Goal: Information Seeking & Learning: Learn about a topic

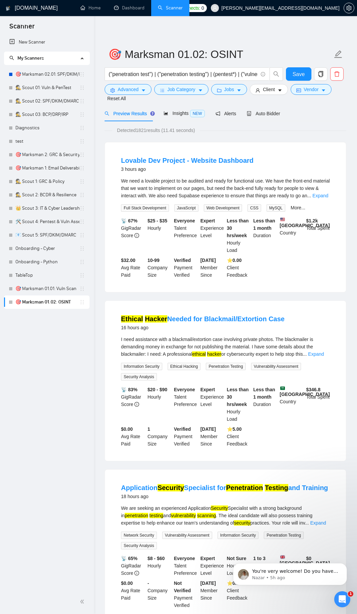
scroll to position [1, 0]
click at [188, 76] on input "("penetration test") | ("penetration testing") | (pentest*) | ("vulnerability a…" at bounding box center [183, 74] width 149 height 8
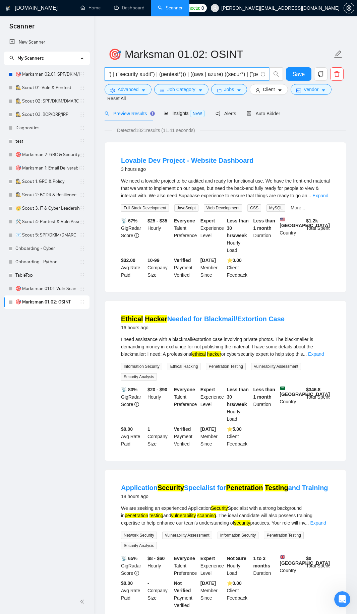
scroll to position [0, 904]
drag, startPoint x: 188, startPoint y: 73, endPoint x: 229, endPoint y: 71, distance: 41.6
click at [229, 71] on input "("penetration test") | ("penetration testing") | (pentest*) | ("vulnerability a…" at bounding box center [183, 74] width 149 height 8
click at [213, 76] on input "("penetration test") | ("penetration testing") | (pentest*) | ("vulnerability a…" at bounding box center [183, 74] width 149 height 8
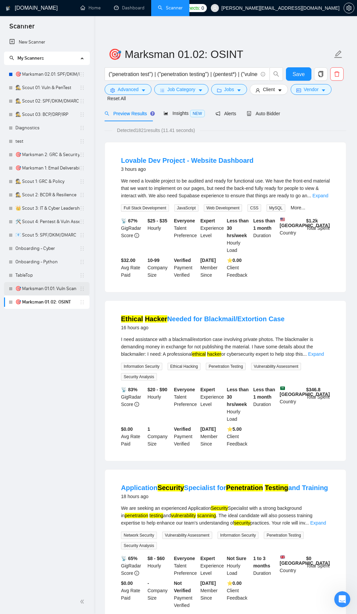
click at [49, 290] on link "🎯 Marksman 01.01: Vuln Scan" at bounding box center [47, 288] width 64 height 13
drag, startPoint x: 62, startPoint y: 75, endPoint x: 62, endPoint y: 71, distance: 4.4
click at [62, 75] on link "🎯 Marksman 02.01: SPF/DKIM/DMARC" at bounding box center [47, 74] width 64 height 13
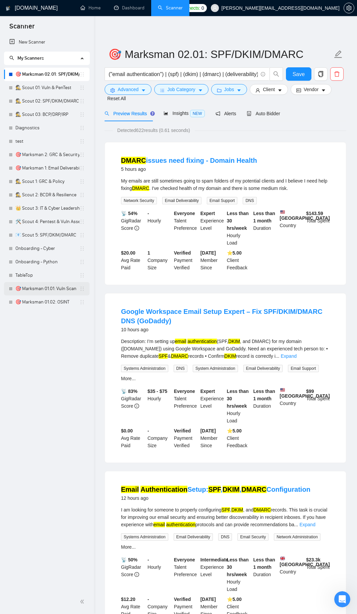
click at [48, 288] on link "🎯 Marksman 01.01: Vuln Scan" at bounding box center [47, 288] width 64 height 13
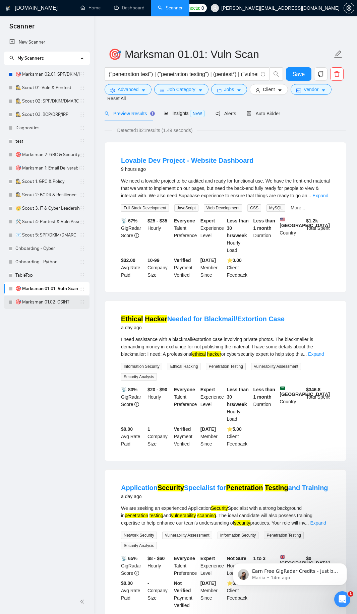
click at [55, 302] on link "🎯 Marksman 01.02: OSINT" at bounding box center [47, 301] width 64 height 13
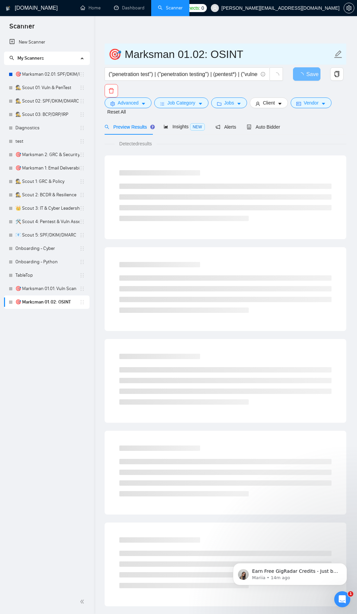
click at [206, 52] on input "🎯 Marksman 01.02: OSINT" at bounding box center [220, 54] width 224 height 17
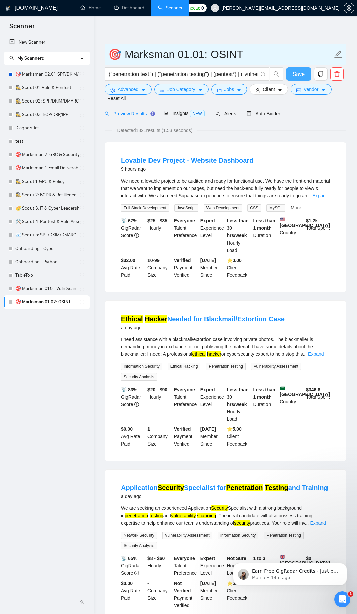
type input "🎯 Marksman 01.01: OSINT"
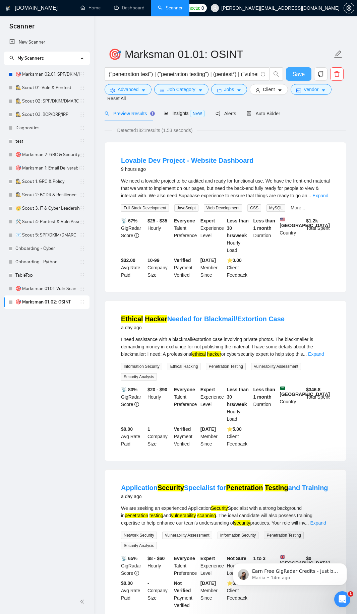
click at [296, 69] on button "Save" at bounding box center [298, 73] width 25 height 13
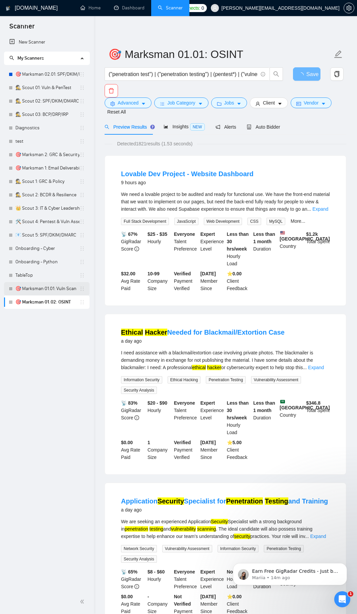
click at [51, 293] on link "🎯 Marksman 01.01: Vuln Scan" at bounding box center [47, 288] width 64 height 13
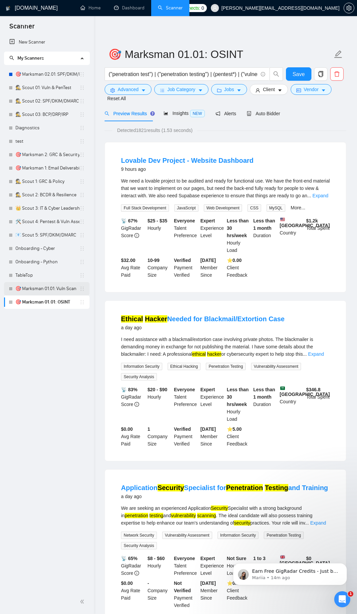
click at [51, 290] on link "🎯 Marksman 01.01: Vuln Scan" at bounding box center [47, 288] width 64 height 13
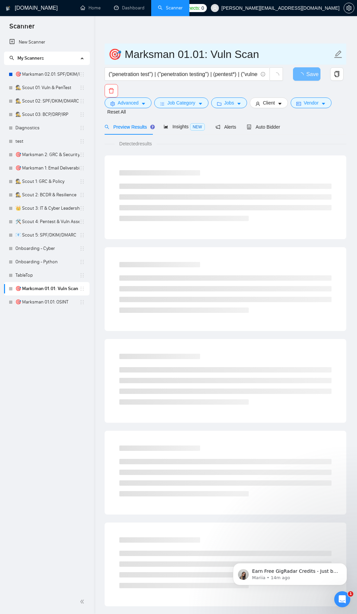
click at [206, 53] on input "🎯 Marksman 01.01: Vuln Scan" at bounding box center [220, 54] width 224 height 17
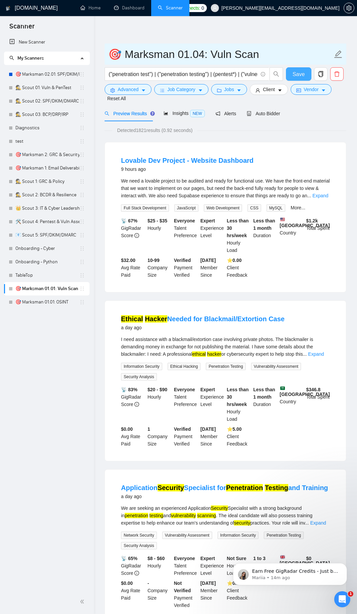
type input "🎯 Marksman 01.04: Vuln Scan"
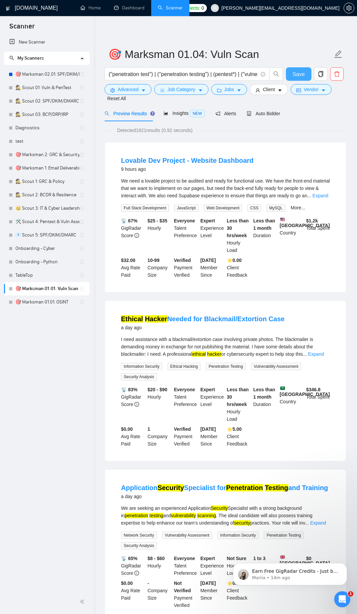
click at [298, 70] on span "Save" at bounding box center [298, 74] width 12 height 8
click at [62, 302] on link "🎯 Marksman 01.01: OSINT" at bounding box center [47, 301] width 64 height 13
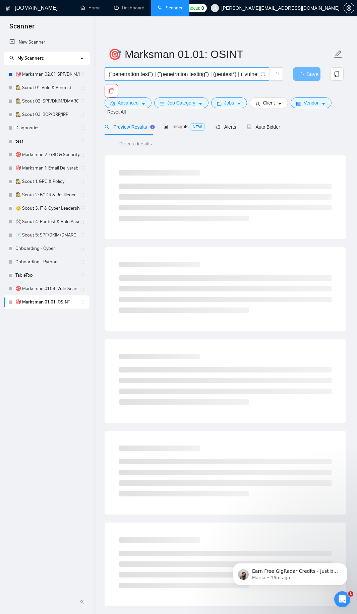
click at [167, 71] on input "("penetration test") | ("penetration testing") | (pentest*) | ("vulnerability a…" at bounding box center [183, 74] width 149 height 8
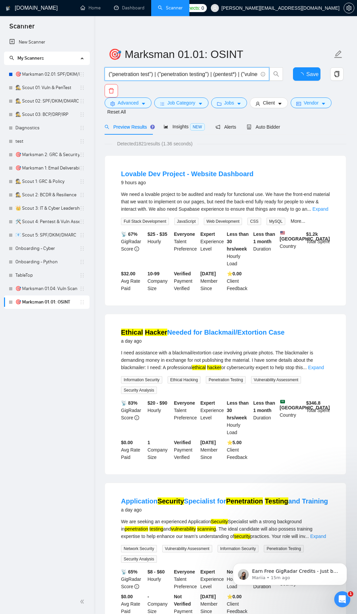
paste input "osint) | ("open-source intelligence") | ("threat intelligence") | (reconnaissan…"
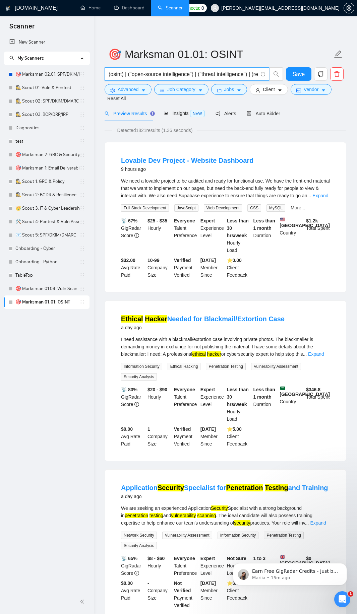
scroll to position [0, 81]
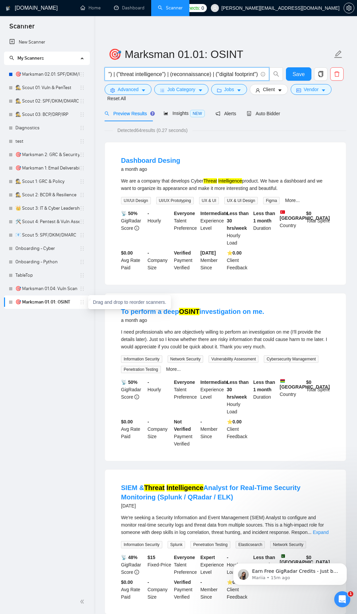
type input "(osint) | ("open-source intelligence") | ("threat intelligence") | (reconnaissa…"
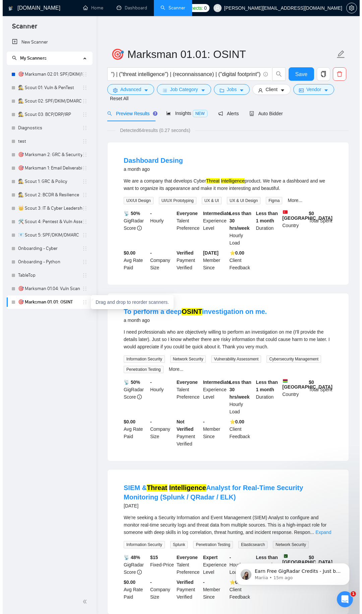
scroll to position [0, 0]
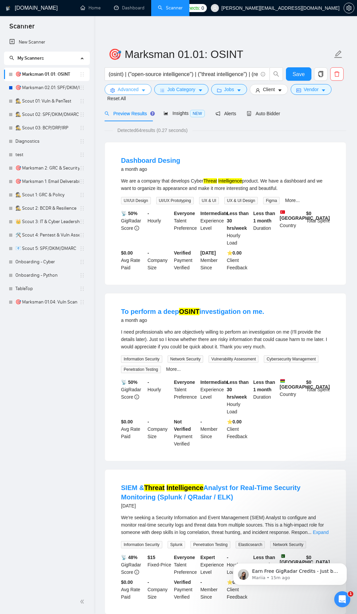
click at [120, 89] on span "Advanced" at bounding box center [128, 89] width 21 height 7
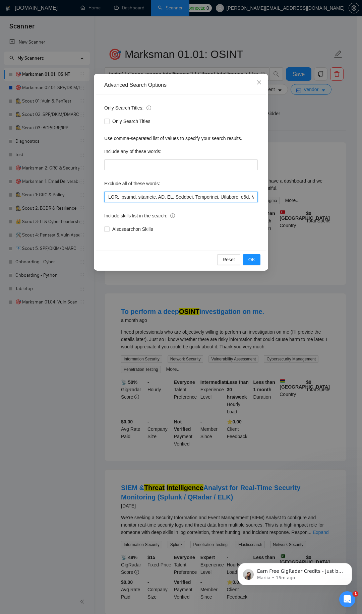
click at [150, 197] on input "text" at bounding box center [180, 197] width 153 height 11
paste input "**pentest, "penetration test", "vulnerability assessment"**"
click at [157, 197] on input "text" at bounding box center [180, 197] width 153 height 11
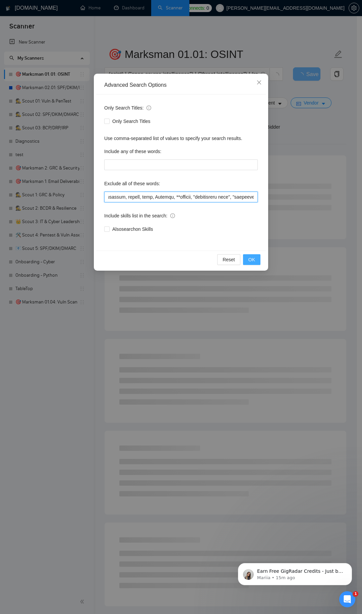
type input "SEO, design, designer, UX, UI, Flutter, Creatomate, Airtable, n8n, Make\\.com, …"
click at [256, 258] on button "OK" at bounding box center [251, 259] width 17 height 11
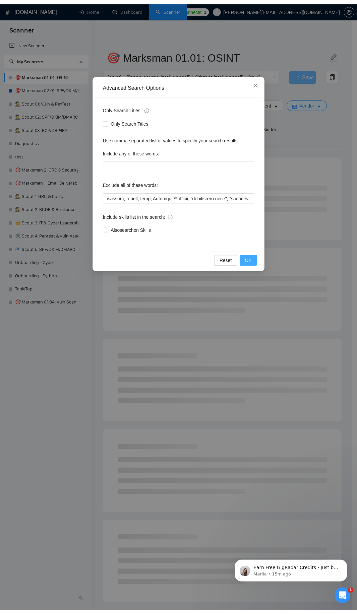
scroll to position [0, 0]
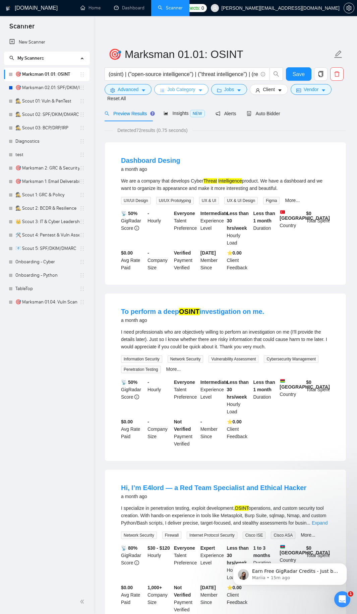
click at [184, 90] on span "Job Category" at bounding box center [181, 89] width 28 height 7
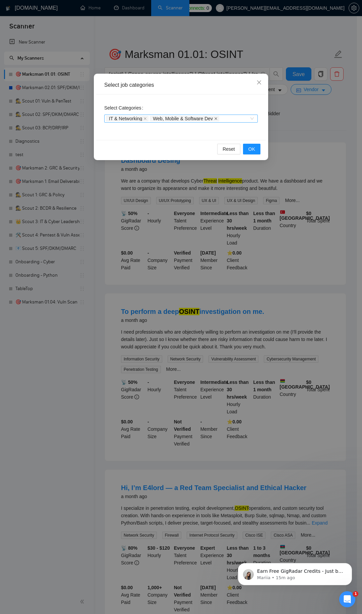
click at [215, 118] on icon "close" at bounding box center [215, 118] width 3 height 3
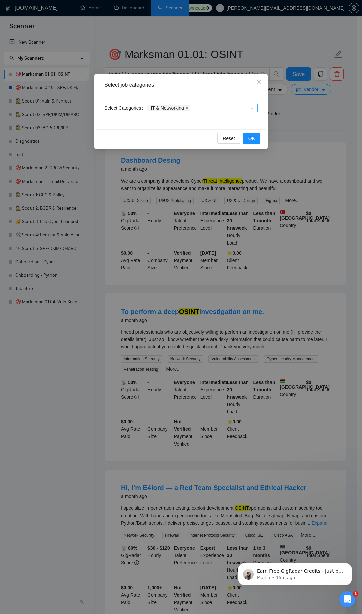
click at [218, 109] on div "IT & Networking" at bounding box center [198, 108] width 102 height 7
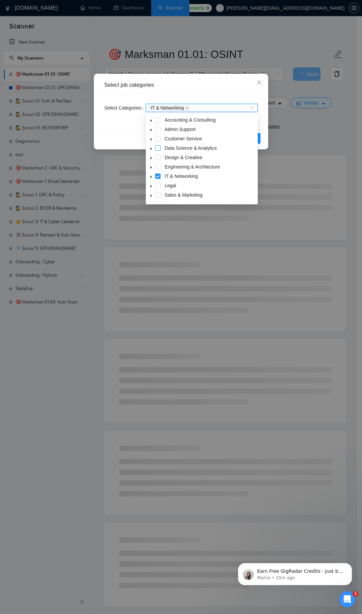
click at [158, 147] on span at bounding box center [157, 147] width 5 height 5
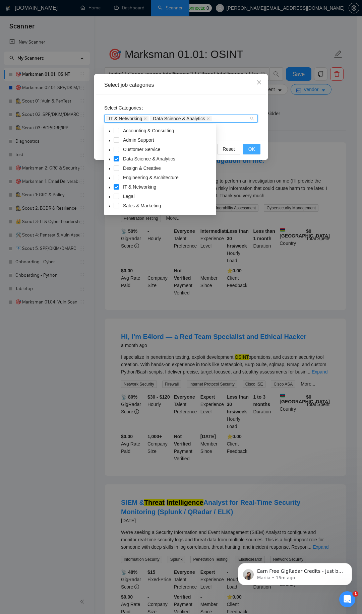
click at [250, 147] on span "OK" at bounding box center [251, 148] width 7 height 7
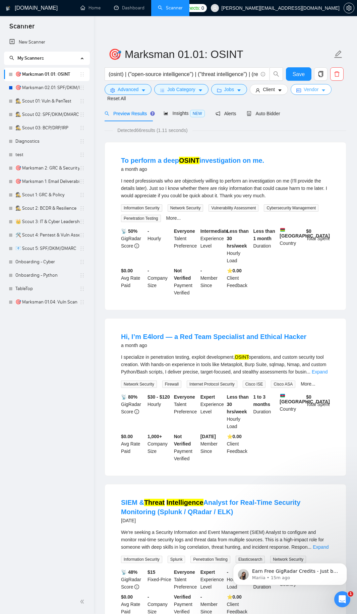
click at [324, 94] on button "Vendor" at bounding box center [310, 89] width 41 height 11
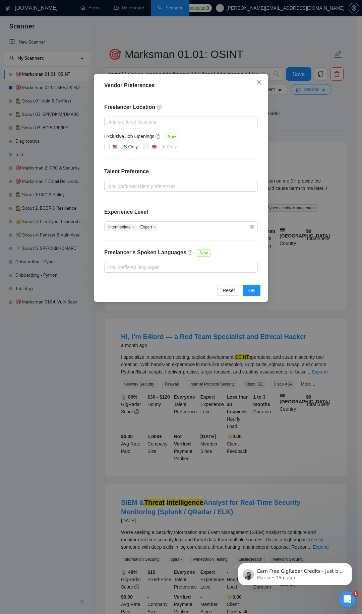
click at [259, 80] on icon "close" at bounding box center [258, 82] width 5 height 5
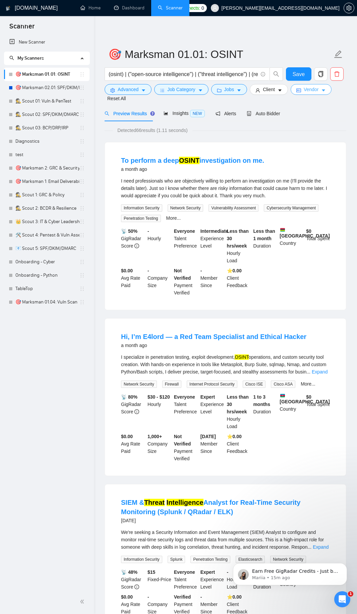
click at [313, 90] on span "Vendor" at bounding box center [310, 89] width 15 height 7
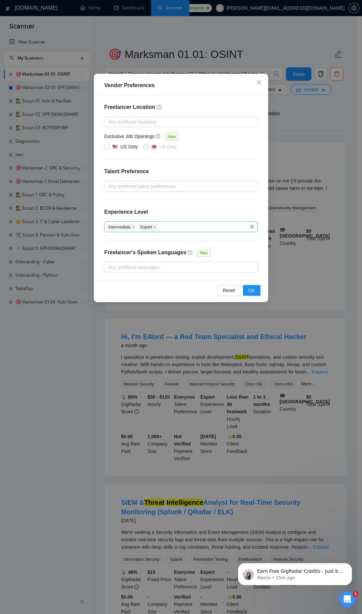
drag, startPoint x: 153, startPoint y: 228, endPoint x: 129, endPoint y: 226, distance: 24.3
click at [153, 228] on icon "close" at bounding box center [154, 226] width 3 height 3
click at [132, 225] on icon "close" at bounding box center [133, 226] width 3 height 3
click at [249, 291] on span "OK" at bounding box center [251, 290] width 7 height 7
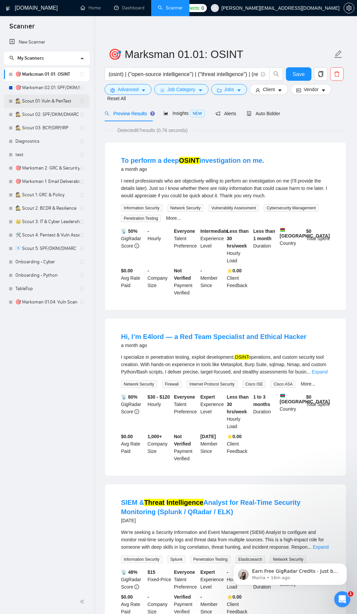
click at [55, 103] on link "🕵️ Scout 01: Vuln & PenTest" at bounding box center [47, 100] width 64 height 13
click at [297, 72] on span "Save" at bounding box center [298, 74] width 12 height 8
click at [37, 100] on link "🕵️ Scout 01: Vuln & PenTest" at bounding box center [47, 100] width 64 height 13
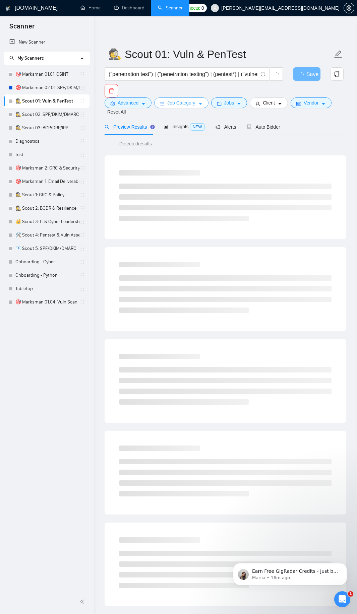
click at [199, 101] on icon "caret-down" at bounding box center [200, 103] width 5 height 5
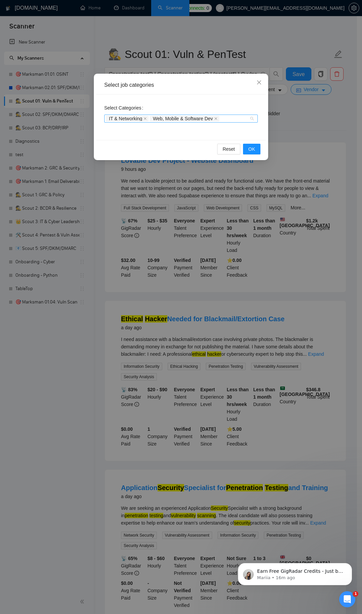
click at [228, 119] on div "IT & Networking Web, Mobile & Software Dev" at bounding box center [177, 118] width 143 height 7
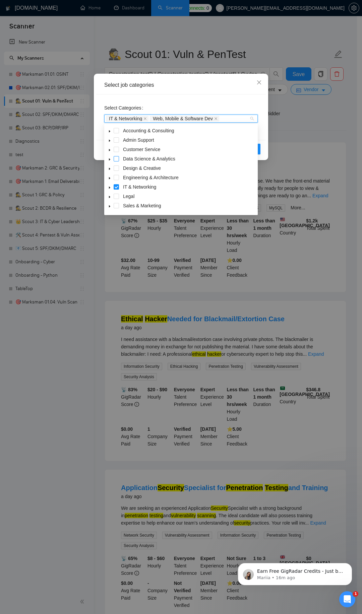
click at [117, 157] on span at bounding box center [116, 158] width 5 height 5
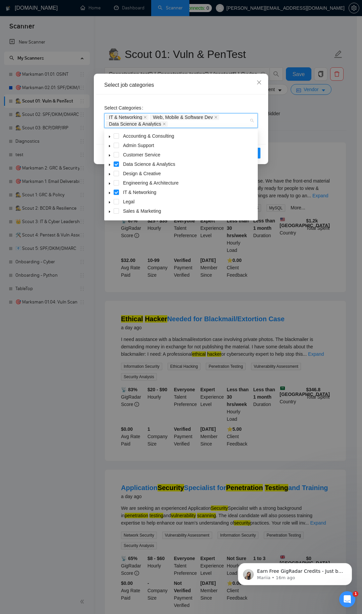
click at [251, 95] on div "Select Categories IT & Networking Web, Mobile & Software Dev Data Science & Ana…" at bounding box center [180, 119] width 169 height 50
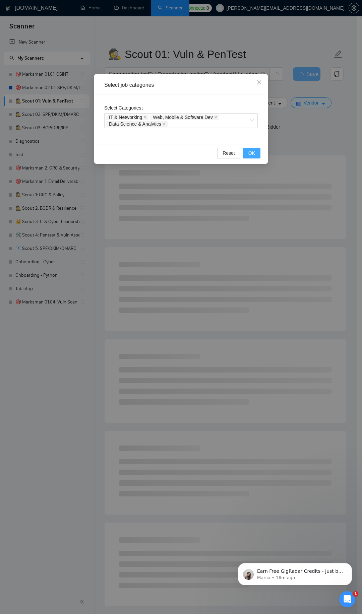
click at [258, 151] on button "OK" at bounding box center [251, 153] width 17 height 11
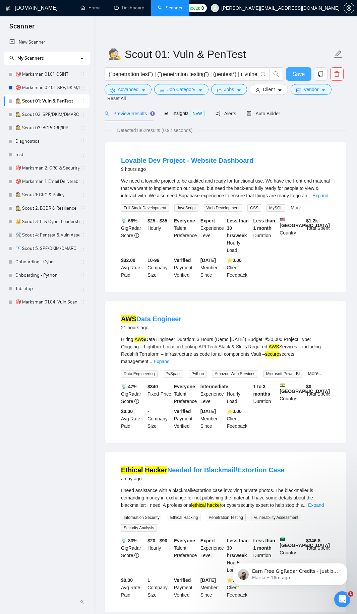
click at [303, 75] on span "Save" at bounding box center [298, 74] width 12 height 8
click at [42, 75] on link "🎯 Marksman 01.01: OSINT" at bounding box center [47, 74] width 64 height 13
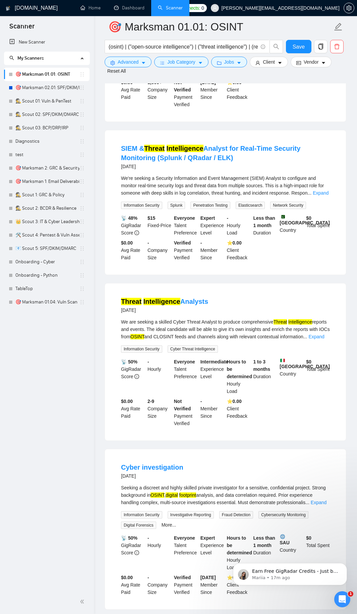
scroll to position [362, 0]
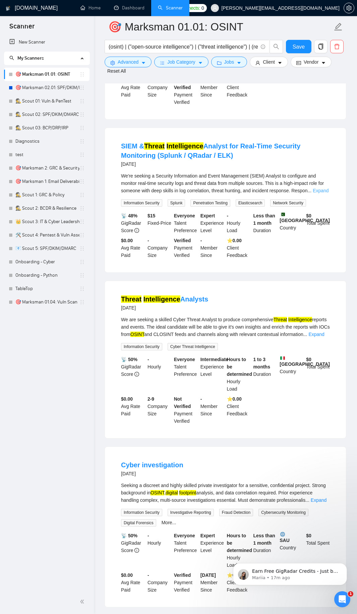
click at [322, 189] on link "Expand" at bounding box center [321, 190] width 16 height 5
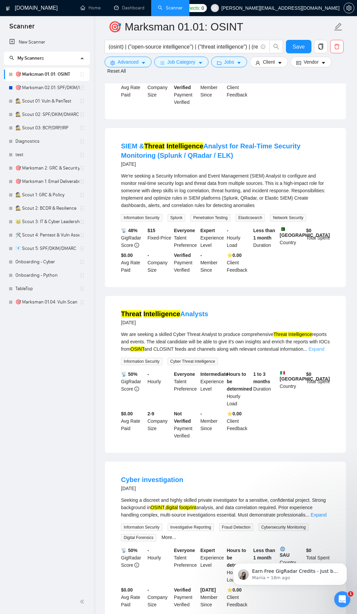
click at [319, 350] on link "Expand" at bounding box center [316, 348] width 16 height 5
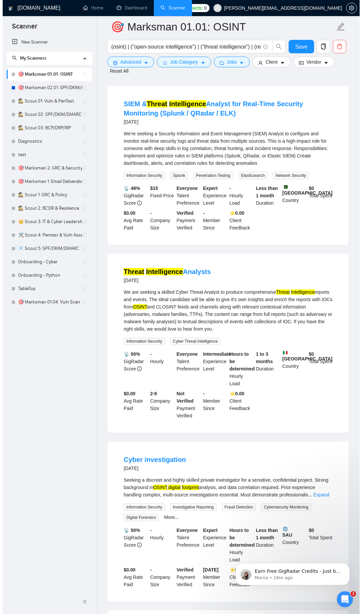
scroll to position [402, 0]
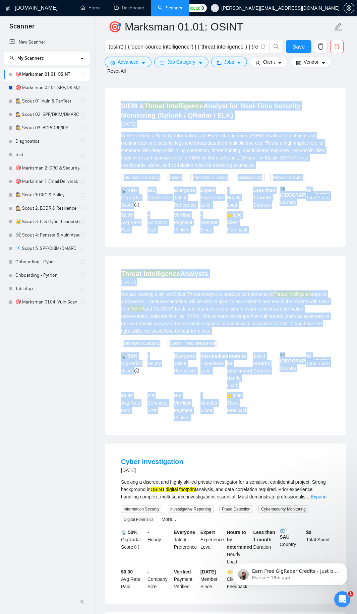
drag, startPoint x: 117, startPoint y: 104, endPoint x: 252, endPoint y: 415, distance: 339.5
click at [252, 415] on ul "To perform a deep OSINT investigation on me. a month ago I need professionals w…" at bounding box center [226, 563] width 242 height 1637
copy ul "LORE & Ipsumd Sitametconse Adipisc eli Sedd-Eius Temporin Utlaboreet (Dolore / …"
click at [146, 59] on button "Advanced" at bounding box center [128, 62] width 47 height 11
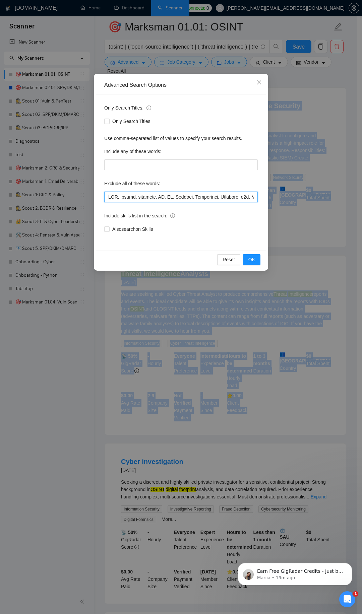
click at [163, 195] on input "text" at bounding box center [180, 197] width 153 height 11
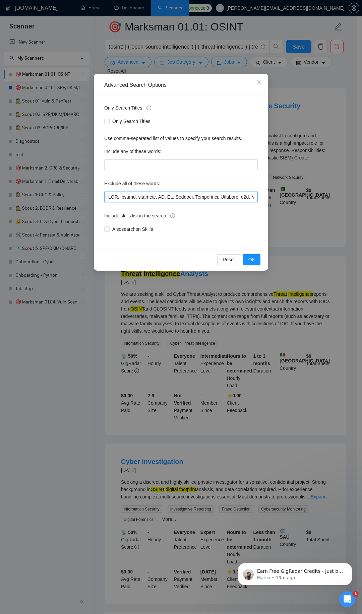
paste input "pentest, "penetration test", "vulnerability assessment", **SIEM, SOC, Splunk, Q…"
click at [228, 202] on div "Only Search Titles: Only Search Titles Use comma-separated list of values to sp…" at bounding box center [180, 172] width 169 height 156
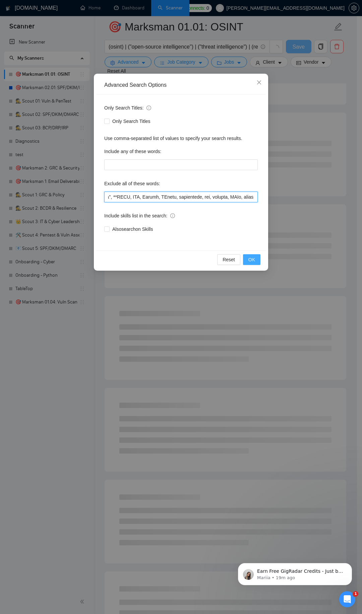
type input "SEO, design, designer, UX, UI, Flutter, Creatomate, Airtable, n8n, Make\\.com, …"
click at [251, 256] on span "OK" at bounding box center [251, 259] width 7 height 7
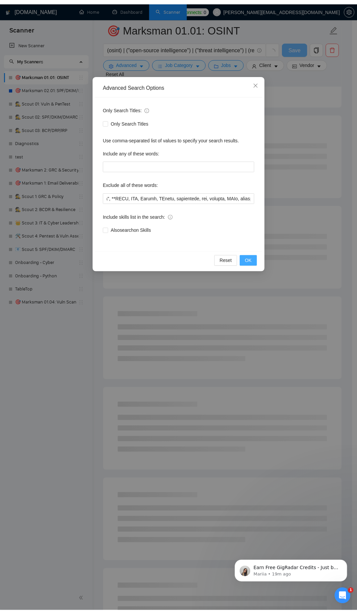
scroll to position [0, 0]
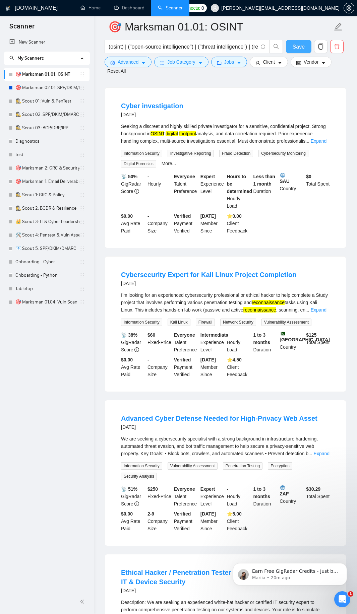
click at [296, 43] on span "Save" at bounding box center [298, 47] width 12 height 8
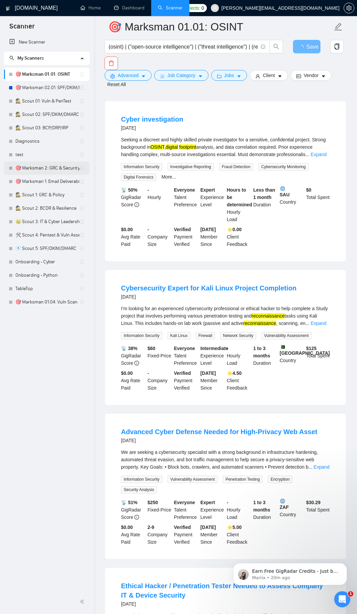
click at [50, 167] on link "🎯 Marksman 2: GRC & Security Audits" at bounding box center [47, 167] width 64 height 13
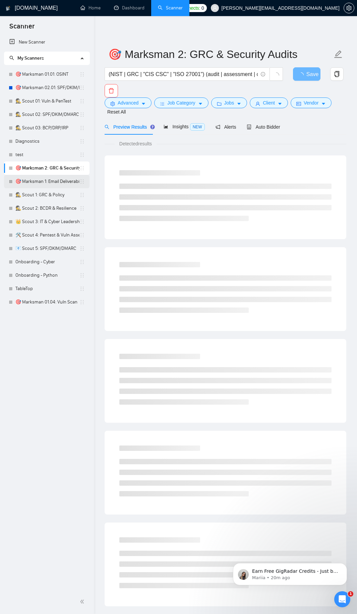
click at [33, 181] on link "🎯 Marksman 1: Email Deliverability" at bounding box center [47, 181] width 64 height 13
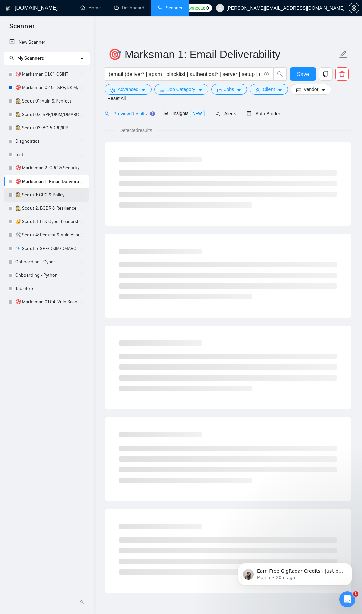
click at [40, 195] on link "🕵️ Scout 1: GRC & Policy" at bounding box center [47, 194] width 64 height 13
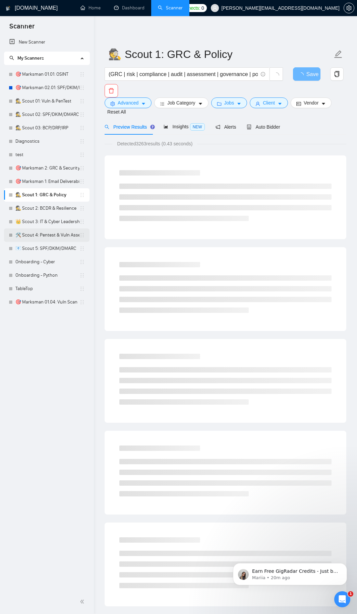
click at [48, 234] on link "🛠️ Scout 4: Pentest & Vuln Assessment" at bounding box center [47, 234] width 64 height 13
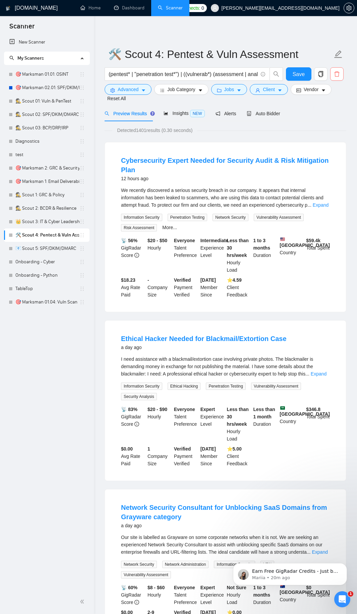
click at [335, 74] on icon "delete" at bounding box center [336, 73] width 5 height 5
click at [332, 108] on span "Yes" at bounding box center [332, 107] width 8 height 7
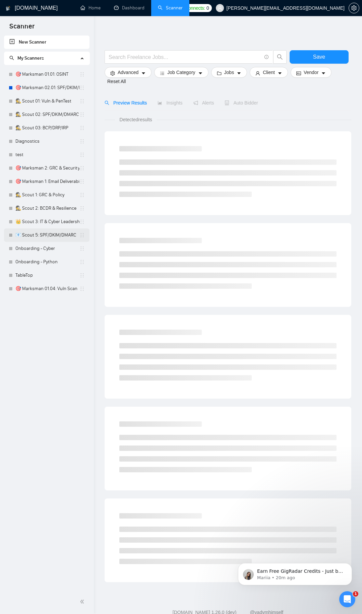
click at [67, 234] on link "📧 Scout 5: SPF/DKIM/DMARC" at bounding box center [47, 234] width 64 height 13
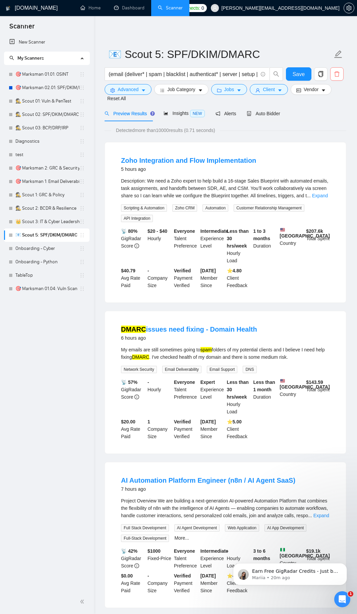
click at [338, 75] on icon "delete" at bounding box center [337, 74] width 6 height 6
click at [331, 109] on span "Yes" at bounding box center [332, 107] width 8 height 7
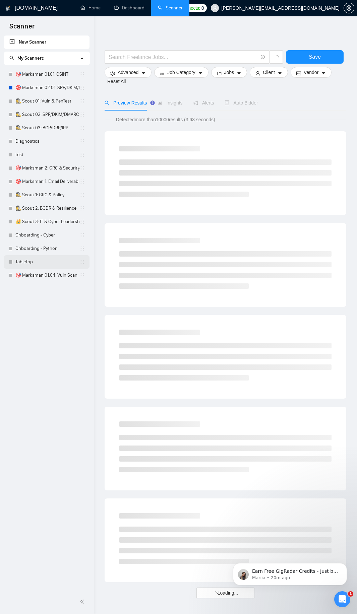
click at [40, 266] on link "TableTop" at bounding box center [47, 261] width 64 height 13
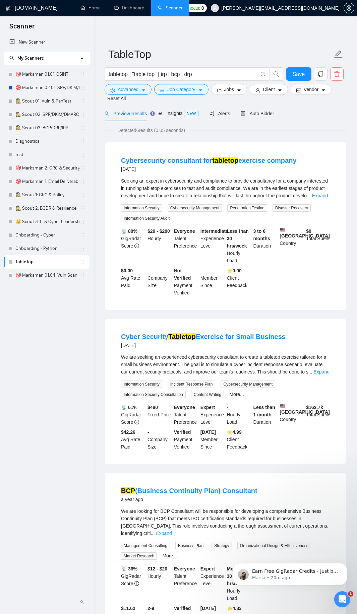
click at [338, 70] on button "button" at bounding box center [336, 73] width 13 height 13
click at [334, 106] on span "Yes" at bounding box center [332, 107] width 8 height 7
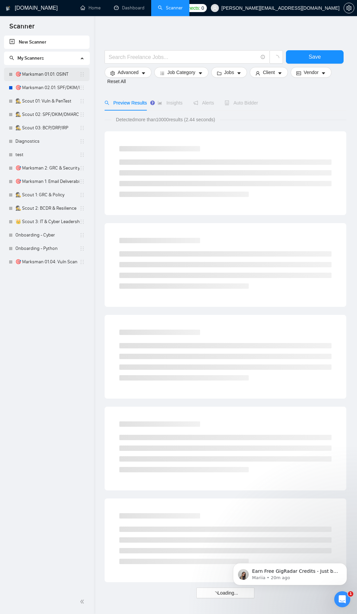
click at [49, 73] on link "🎯 Marksman 01.01: OSINT" at bounding box center [47, 74] width 64 height 13
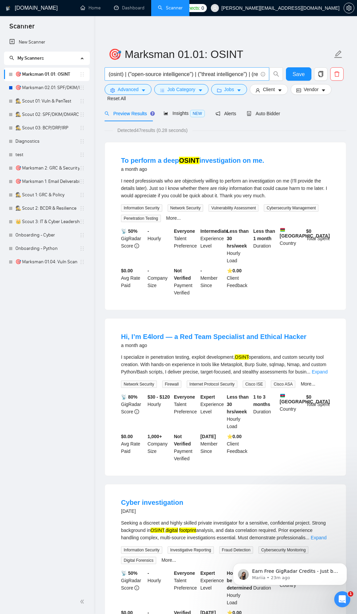
click at [155, 75] on input "(osint) | ("open-source intelligence") | ("threat intelligence") | (reconnaissa…" at bounding box center [183, 74] width 149 height 8
click at [122, 90] on span "Advanced" at bounding box center [128, 89] width 21 height 7
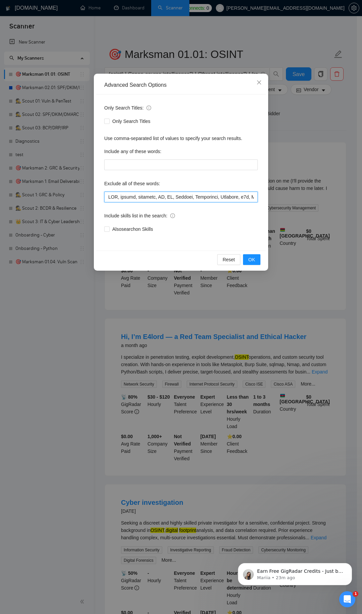
click at [135, 201] on input "text" at bounding box center [180, 197] width 153 height 11
drag, startPoint x: 129, startPoint y: 204, endPoint x: 145, endPoint y: 209, distance: 17.1
click at [144, 209] on div "Only Search Titles: Only Search Titles Use comma-separated list of values to sp…" at bounding box center [180, 172] width 169 height 156
drag, startPoint x: 145, startPoint y: 209, endPoint x: 179, endPoint y: 221, distance: 35.3
click at [179, 221] on div "Only Search Titles: Only Search Titles Use comma-separated list of values to sp…" at bounding box center [180, 172] width 169 height 156
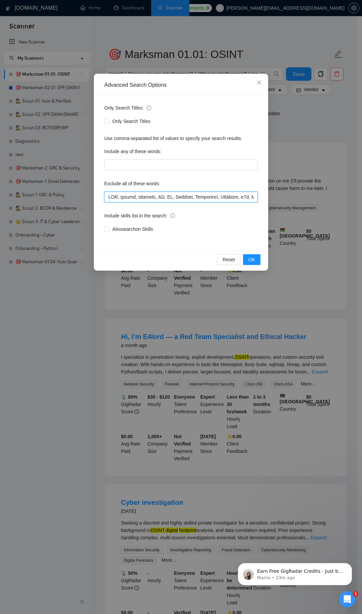
click at [178, 195] on input "text" at bounding box center [180, 197] width 153 height 11
paste input "Only Search Titles: Unchecked"
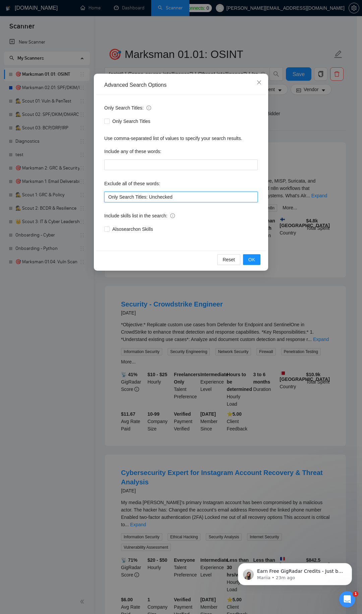
click at [183, 199] on input "Only Search Titles: Unchecked" at bounding box center [180, 197] width 153 height 11
paste input "SEO, design, designer, UX, UI, Flutter, Creatomate, Airtable, n8n, Make\\.com, …"
click at [253, 261] on span "OK" at bounding box center [251, 259] width 7 height 7
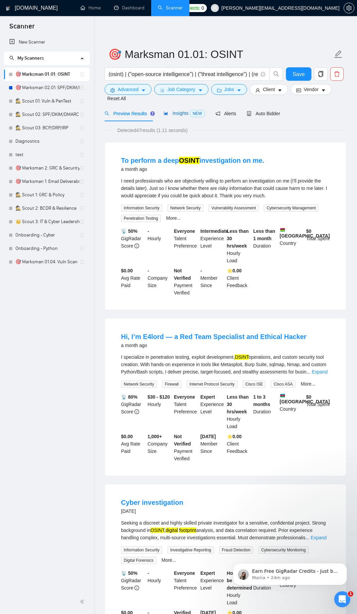
click at [186, 117] on div "Insights NEW" at bounding box center [183, 114] width 41 height 8
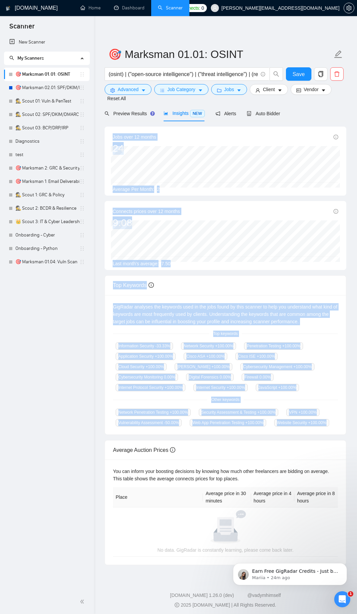
drag, startPoint x: 112, startPoint y: 135, endPoint x: 333, endPoint y: 421, distance: 361.9
click at [333, 421] on div "Jobs over 12 months [DATE] 1 Average Per Month: 2 Connects prices over 12 month…" at bounding box center [226, 346] width 242 height 438
copy div "Jobs over 12 months [DATE] 1 Average Per Month: 2 Connects prices over 12 month…"
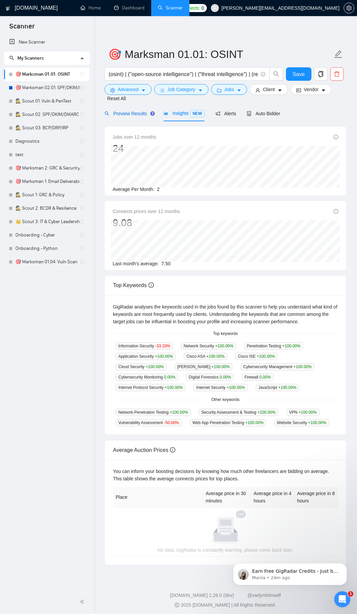
click at [123, 114] on span "Preview Results" at bounding box center [129, 113] width 48 height 5
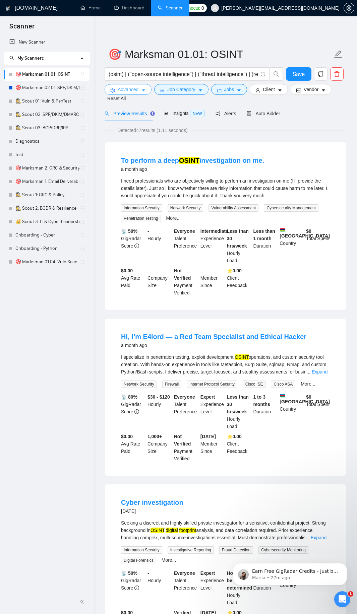
click at [142, 87] on button "Advanced" at bounding box center [128, 89] width 47 height 11
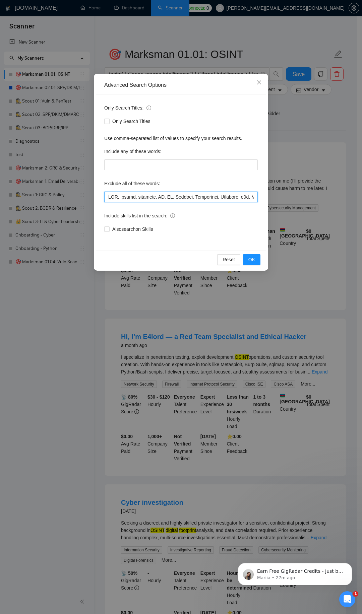
click at [167, 199] on input "text" at bounding box center [180, 197] width 153 height 11
paste input "text"
type input "SEO, design, designer, UX, UI, Flutter, Creatomate, Airtable, n8n, Make\\.com, …"
click at [255, 260] on button "OK" at bounding box center [251, 259] width 17 height 11
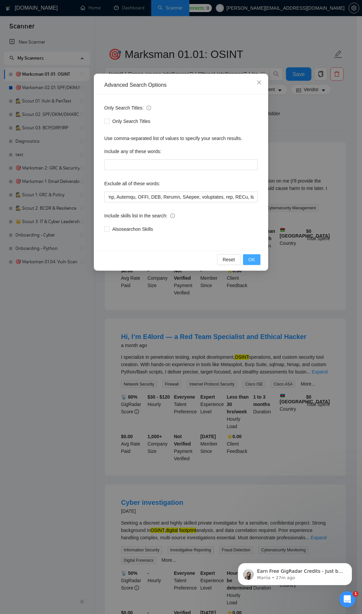
scroll to position [0, 0]
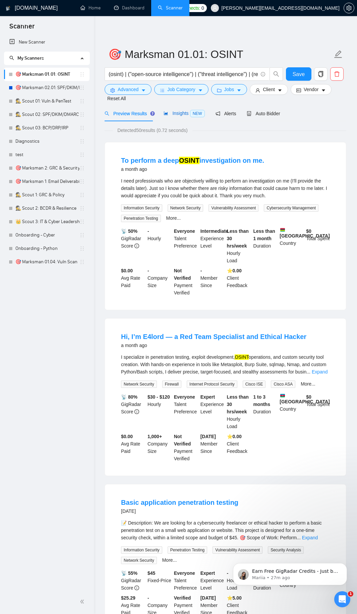
click at [180, 117] on div "Insights NEW" at bounding box center [183, 114] width 41 height 8
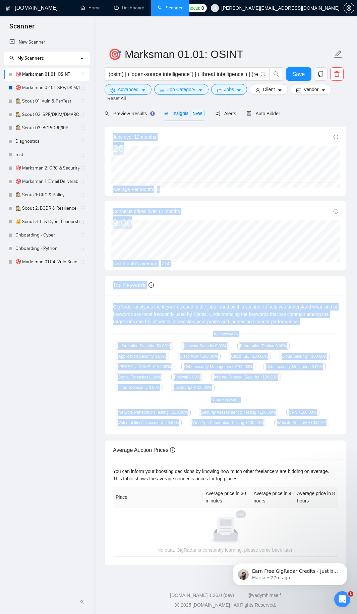
drag, startPoint x: 113, startPoint y: 136, endPoint x: 333, endPoint y: 420, distance: 359.3
click at [333, 420] on div "Jobs over 12 months [DATE] 1 Average Per Month: 2 Connects prices over 12 month…" at bounding box center [226, 346] width 242 height 438
copy div "Jobs over 12 months [DATE] 1 Average Per Month: 2 Connects prices over 12 month…"
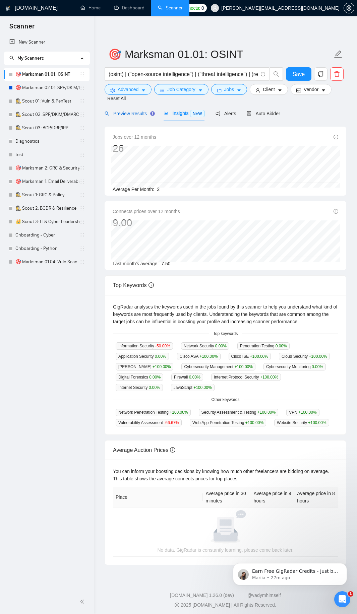
click at [123, 112] on span "Preview Results" at bounding box center [129, 113] width 48 height 5
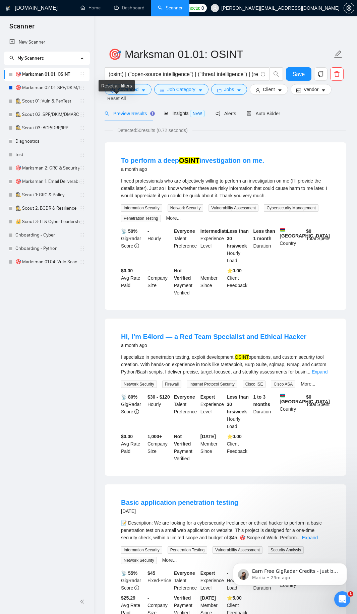
click at [128, 89] on div "Reset all filters" at bounding box center [116, 88] width 31 height 11
click at [145, 87] on button "Advanced" at bounding box center [128, 89] width 47 height 11
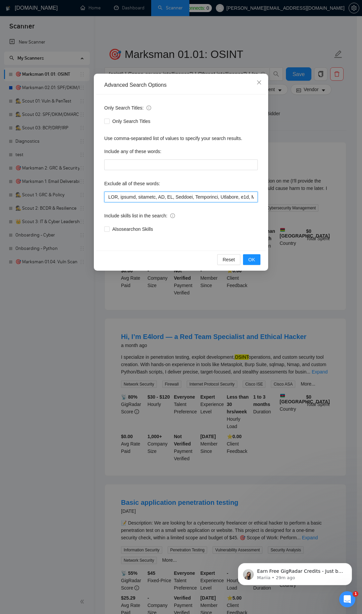
click at [166, 197] on input "text" at bounding box center [180, 197] width 153 height 11
click at [255, 257] on span "OK" at bounding box center [251, 259] width 7 height 7
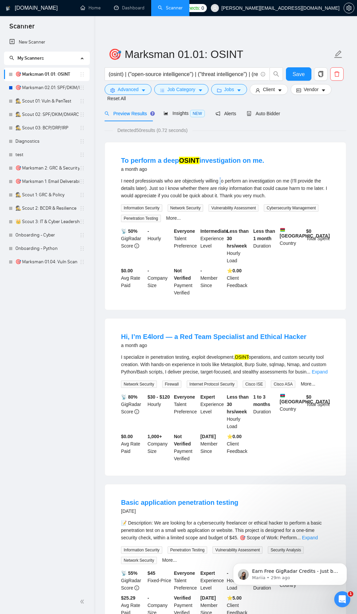
click at [219, 183] on div "I need professionals who are objectively willing to perform an investigation on…" at bounding box center [225, 188] width 209 height 22
click at [183, 117] on div "Insights NEW" at bounding box center [183, 114] width 41 height 8
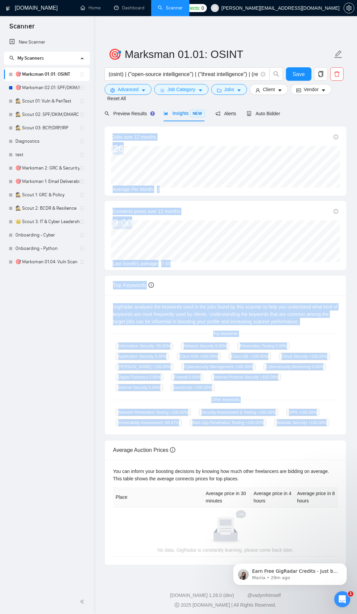
drag, startPoint x: 112, startPoint y: 138, endPoint x: 331, endPoint y: 423, distance: 359.0
click at [330, 424] on div "Jobs over 12 months [DATE] 2 Average Per Month: 2 Connects prices over 12 month…" at bounding box center [226, 346] width 242 height 438
copy div "Jobs over 12 months [DATE] 2 Average Per Month: 2 Connects prices over 12 month…"
click at [122, 90] on span "Advanced" at bounding box center [128, 89] width 21 height 7
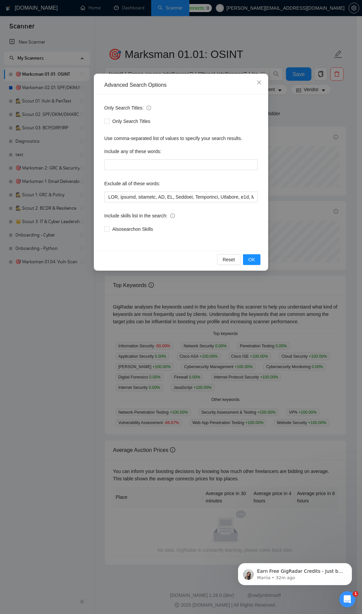
click at [156, 191] on div "Exclude all of these words:" at bounding box center [180, 184] width 153 height 13
click at [157, 196] on input "text" at bounding box center [180, 197] width 153 height 11
click at [249, 260] on span "OK" at bounding box center [251, 259] width 7 height 7
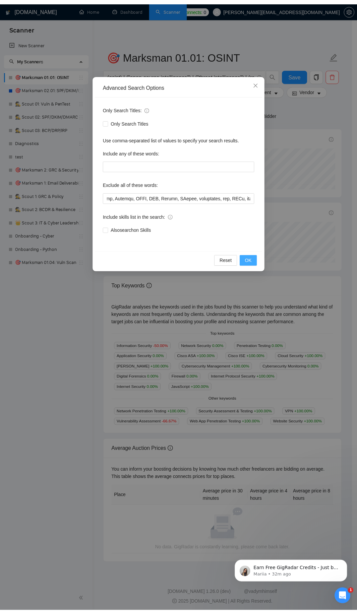
scroll to position [0, 0]
